Goal: Information Seeking & Learning: Learn about a topic

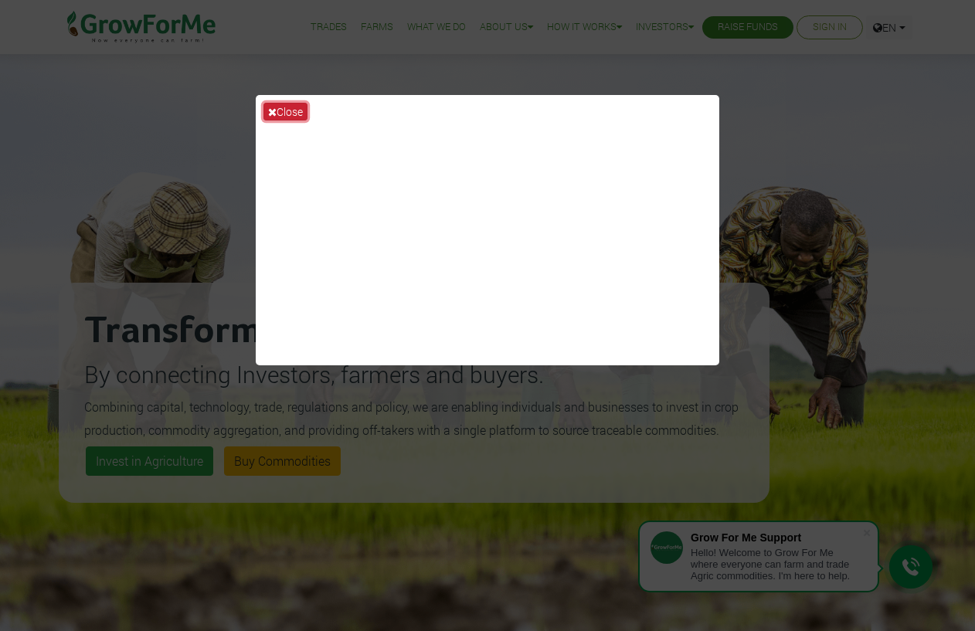
click at [293, 114] on button "Close" at bounding box center [285, 112] width 44 height 18
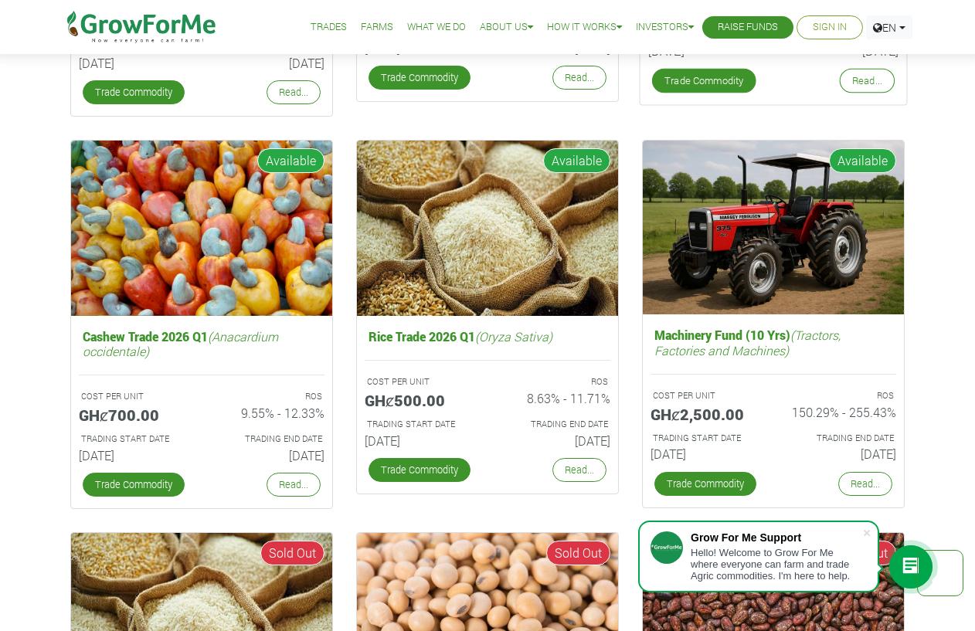
scroll to position [2550, 0]
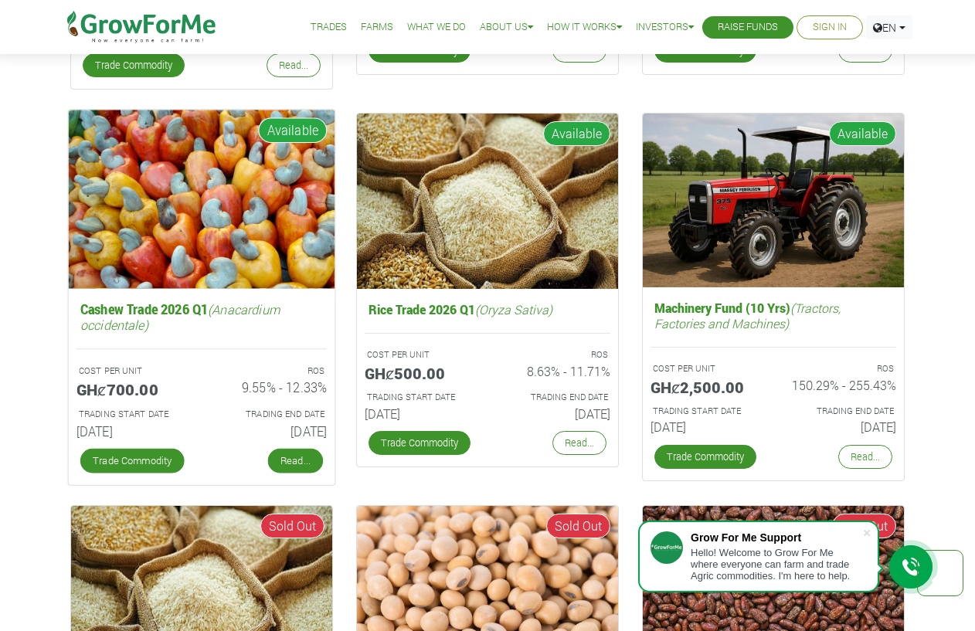
click at [301, 460] on link "Read..." at bounding box center [295, 461] width 55 height 25
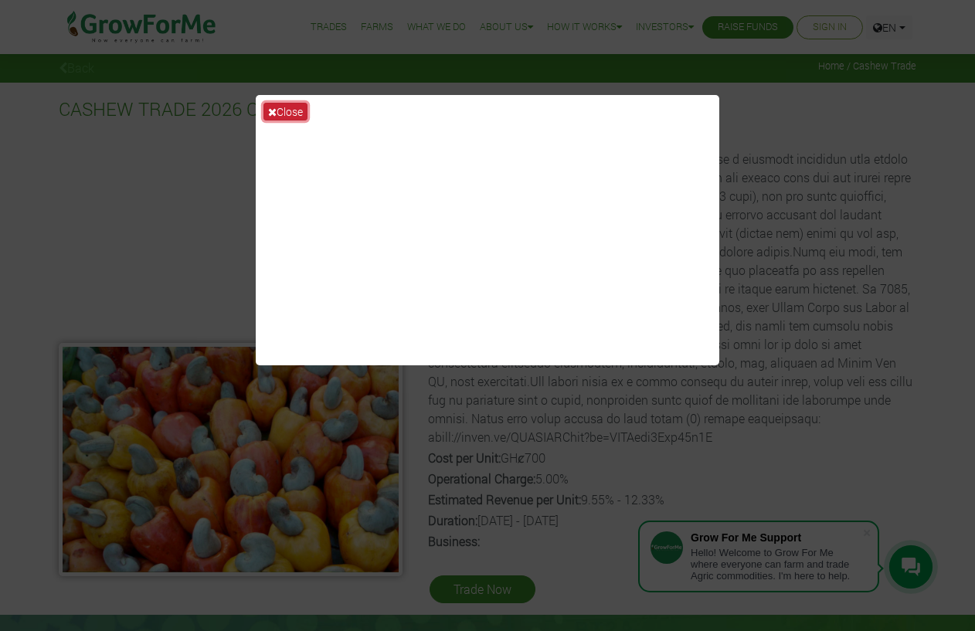
click at [287, 112] on button "Close" at bounding box center [285, 112] width 44 height 18
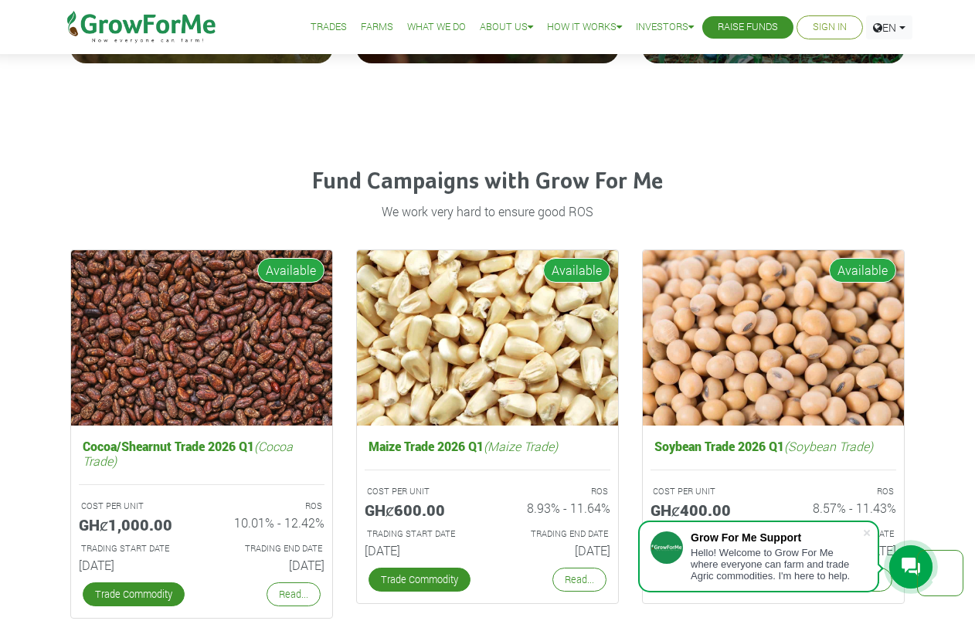
scroll to position [2019, 0]
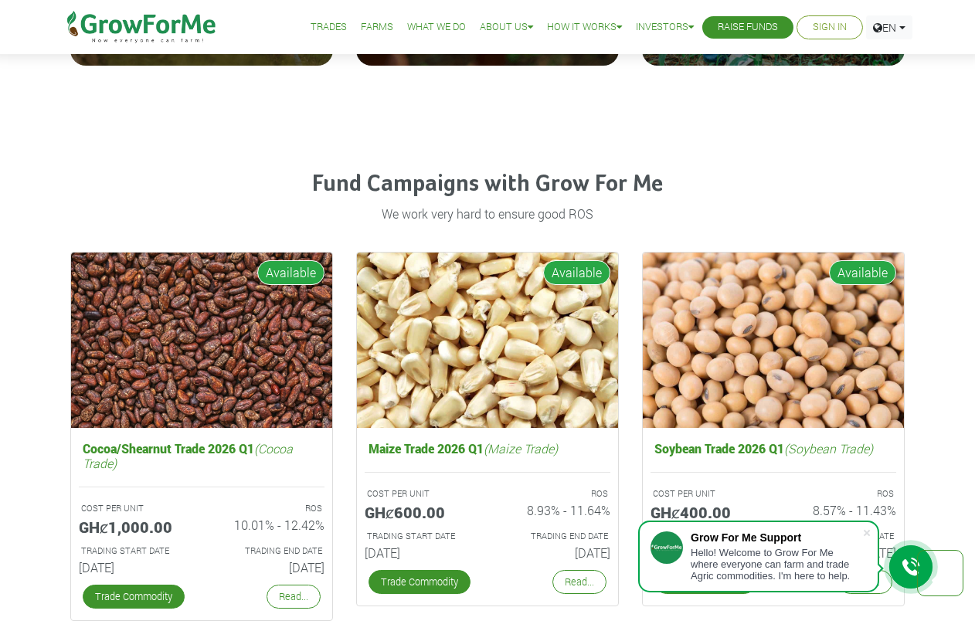
click at [379, 177] on h4 "Fund Campaigns with Grow For Me" at bounding box center [487, 185] width 834 height 28
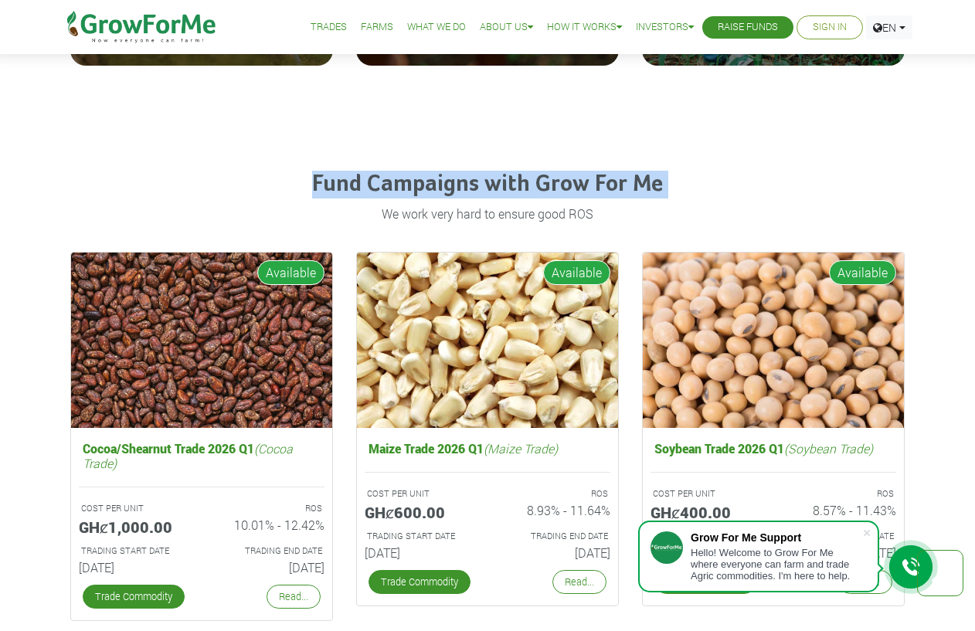
click at [379, 177] on h4 "Fund Campaigns with Grow For Me" at bounding box center [487, 185] width 834 height 28
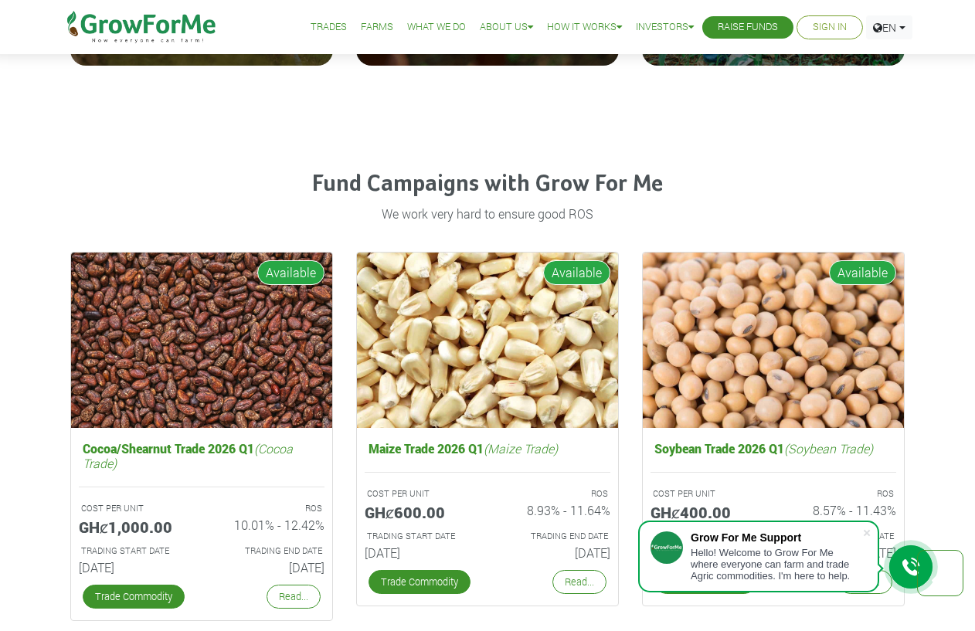
click at [379, 177] on h4 "Fund Campaigns with Grow For Me" at bounding box center [487, 185] width 834 height 28
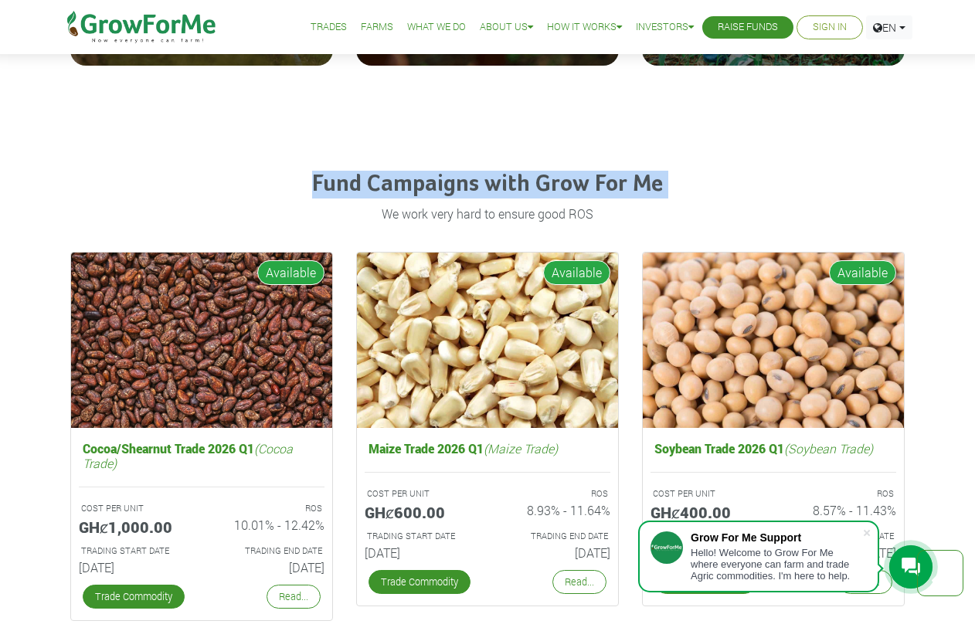
click at [379, 177] on h4 "Fund Campaigns with Grow For Me" at bounding box center [487, 185] width 834 height 28
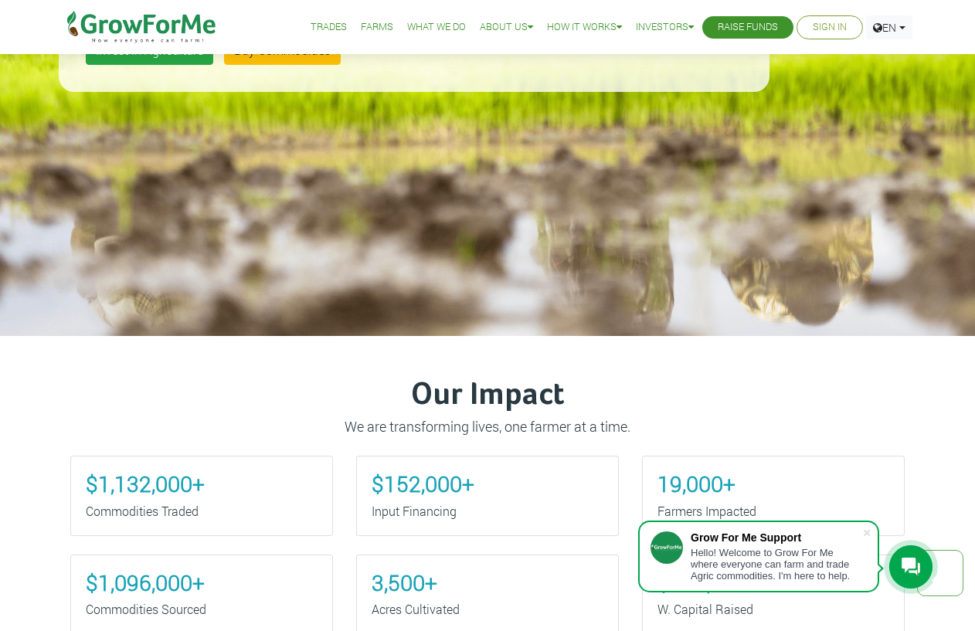
scroll to position [0, 0]
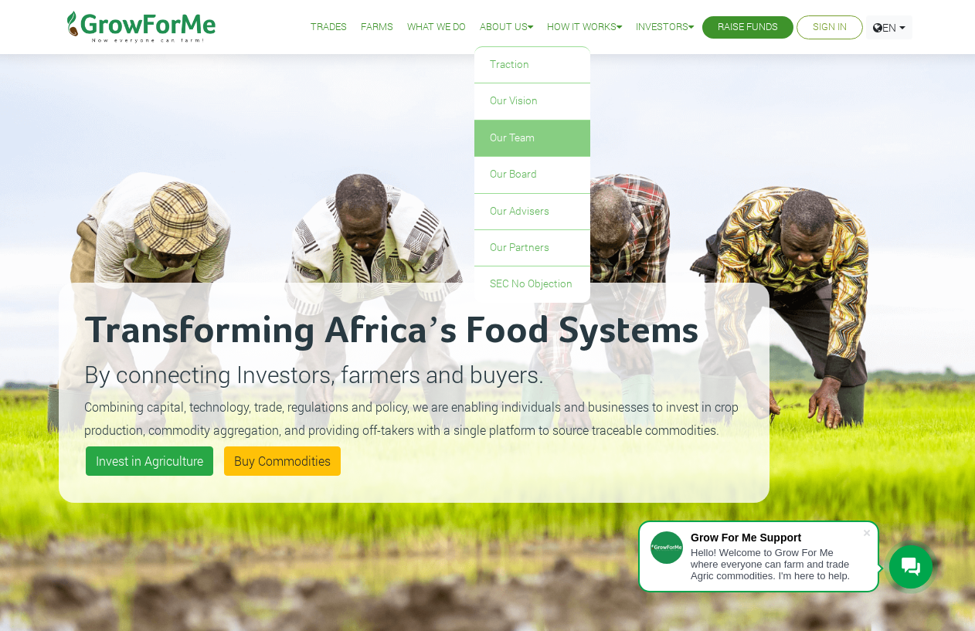
click at [502, 139] on link "Our Team" at bounding box center [532, 139] width 116 height 36
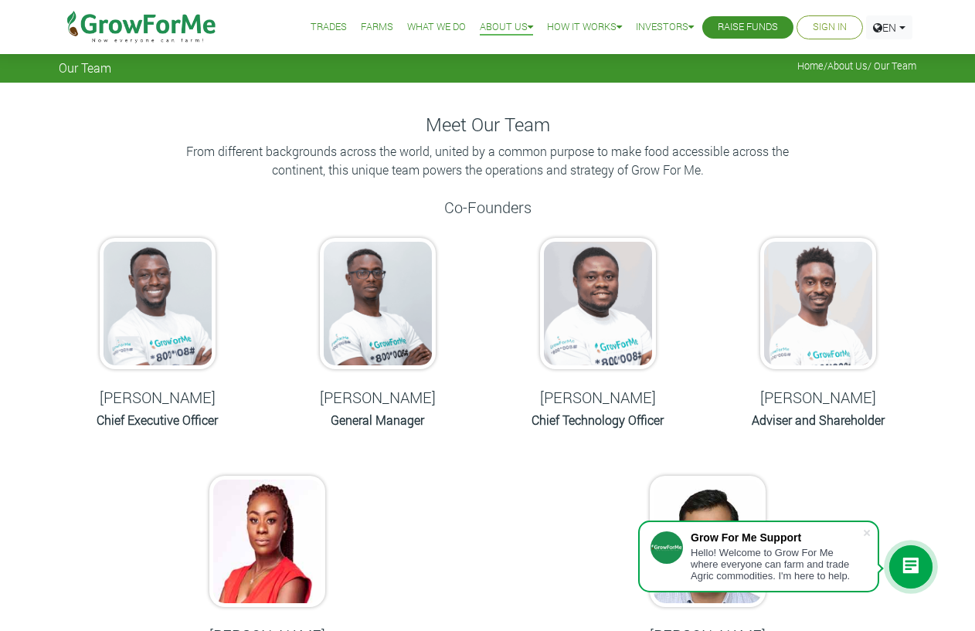
click at [170, 301] on img at bounding box center [158, 303] width 116 height 131
click at [144, 33] on img at bounding box center [142, 27] width 158 height 54
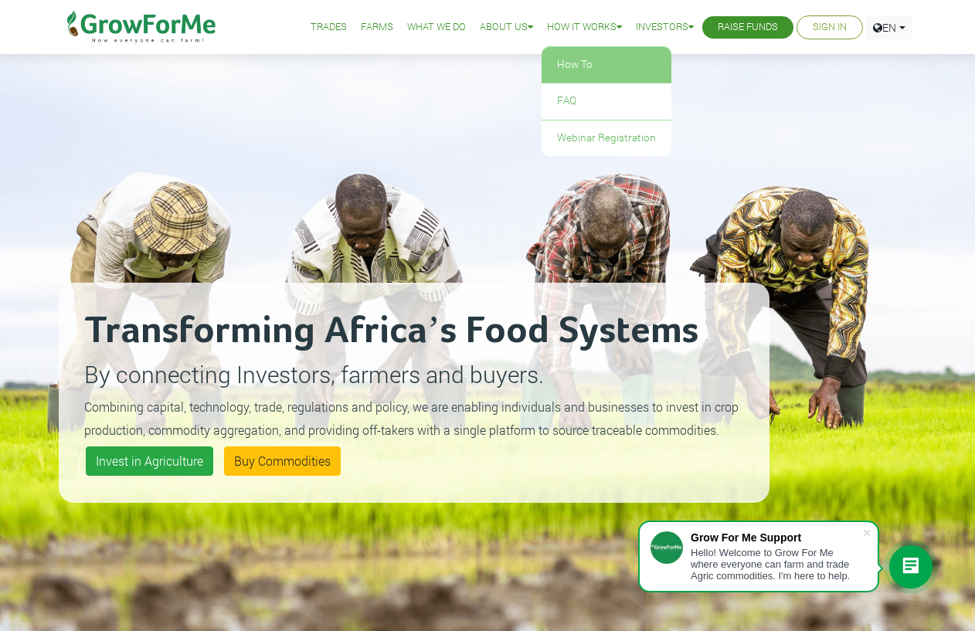
click at [566, 70] on link "How To" at bounding box center [607, 65] width 130 height 36
